Goal: Transaction & Acquisition: Book appointment/travel/reservation

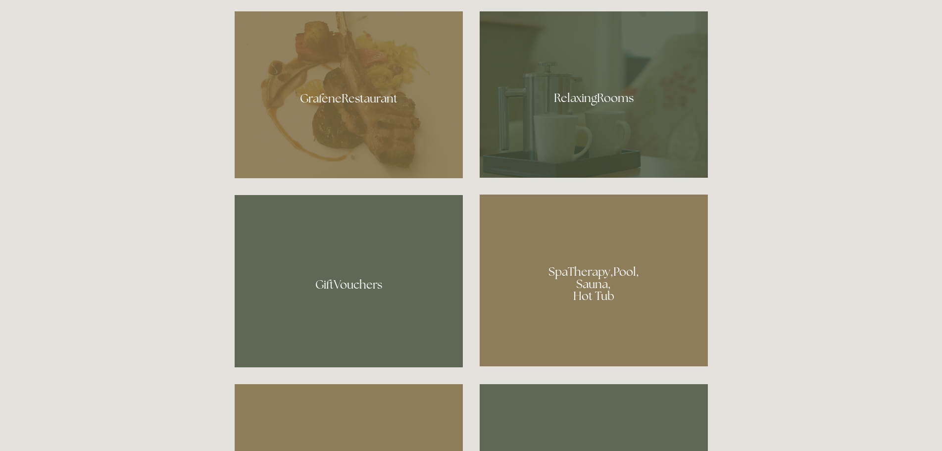
scroll to position [693, 0]
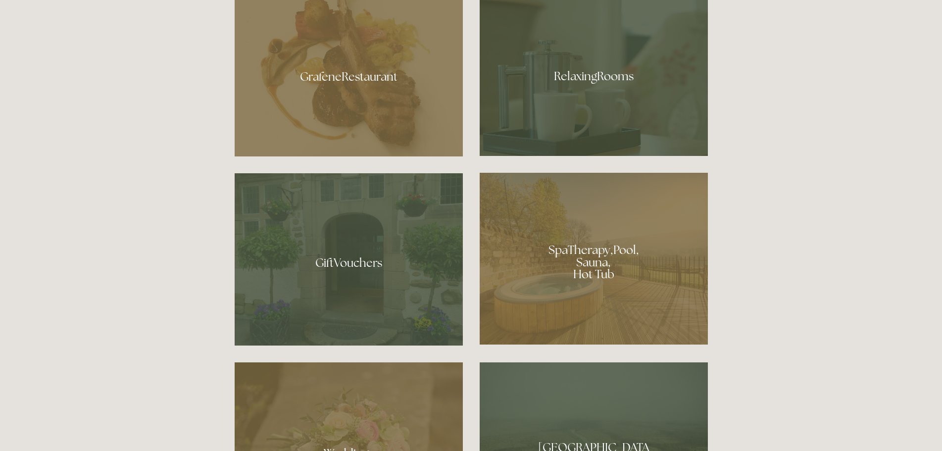
click at [606, 73] on div at bounding box center [594, 73] width 228 height 166
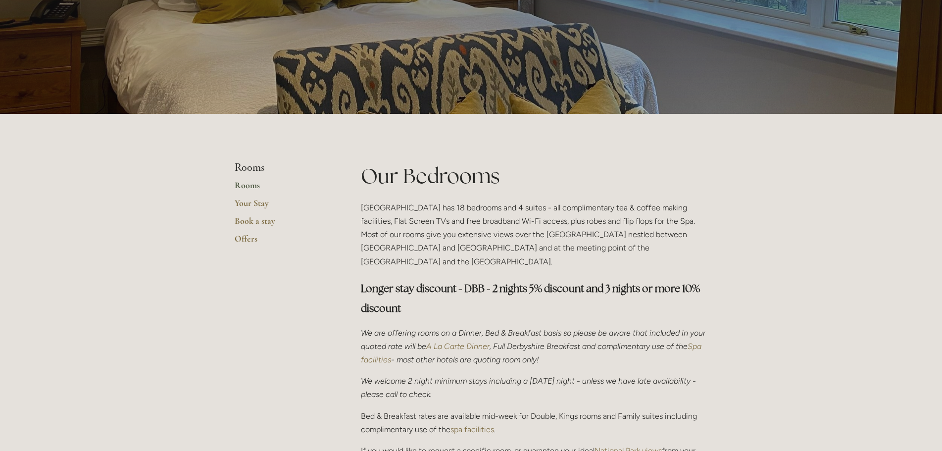
scroll to position [99, 0]
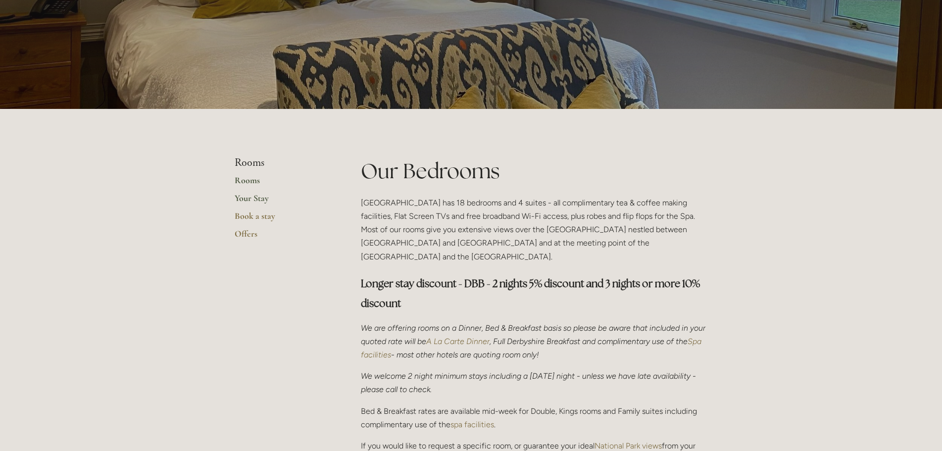
click at [246, 197] on link "Your Stay" at bounding box center [282, 202] width 95 height 18
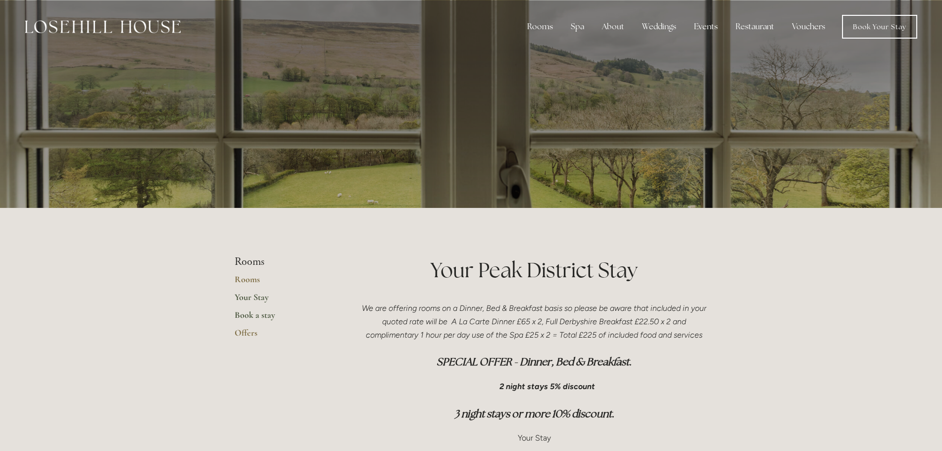
click at [246, 313] on link "Book a stay" at bounding box center [282, 318] width 95 height 18
